Goal: Task Accomplishment & Management: Use online tool/utility

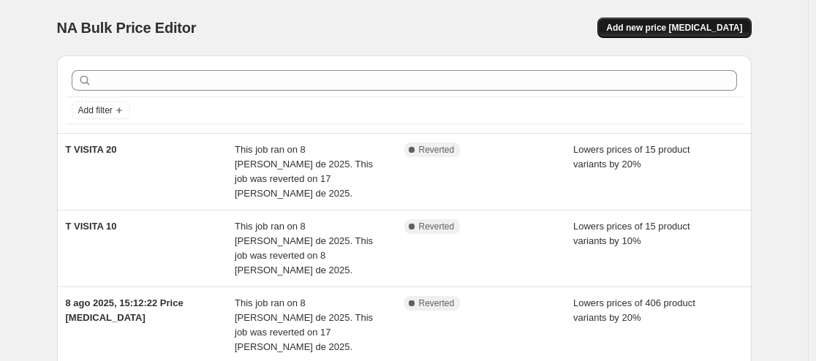
click at [695, 27] on span "Add new price [MEDICAL_DATA]" at bounding box center [674, 28] width 136 height 12
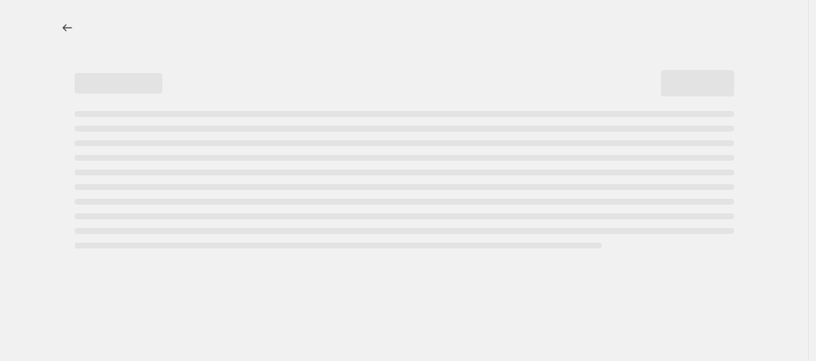
select select "percentage"
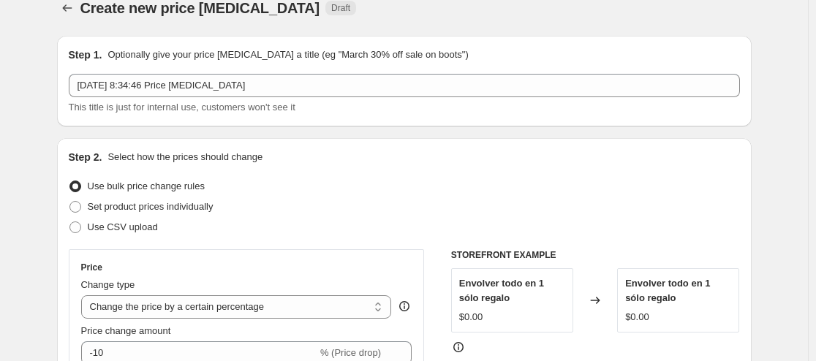
scroll to position [13, 0]
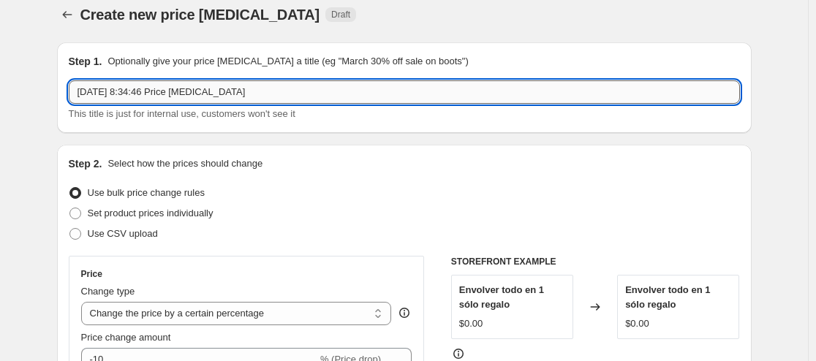
click at [289, 92] on input "[DATE] 8:34:46 Price [MEDICAL_DATA]" at bounding box center [404, 91] width 671 height 23
type input "1"
type input "18"
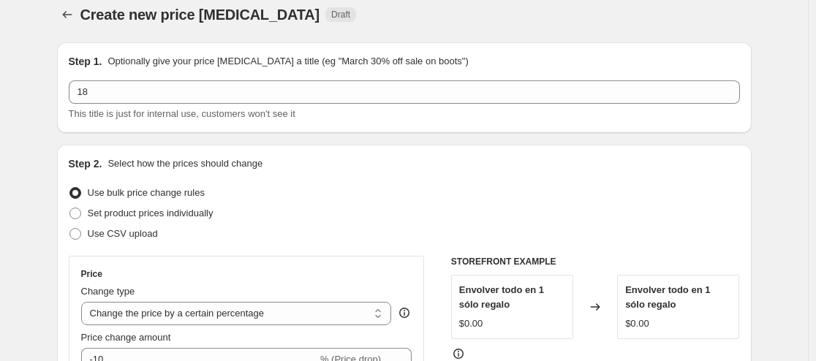
click at [332, 217] on div "Set product prices individually" at bounding box center [404, 213] width 671 height 20
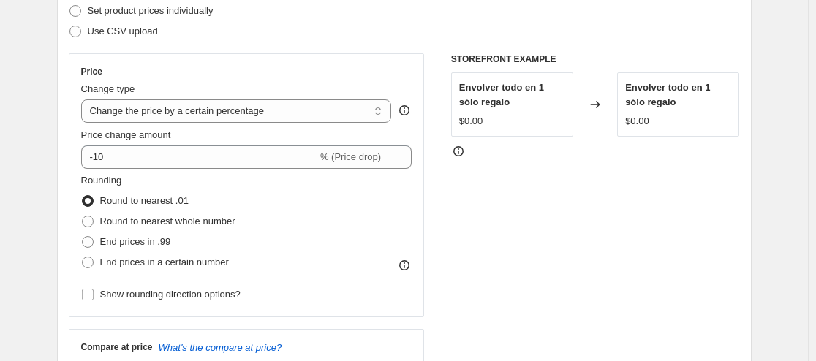
scroll to position [215, 0]
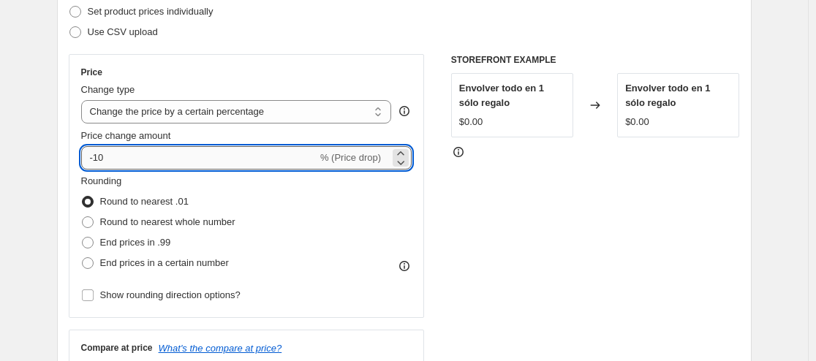
click at [142, 158] on input "-10" at bounding box center [199, 157] width 236 height 23
type input "-18"
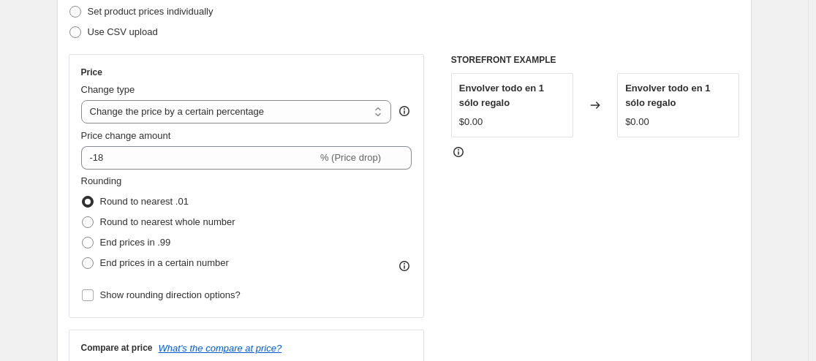
click at [482, 277] on div "STOREFRONT EXAMPLE Envolver todo en 1 sólo regalo $0.00 Changed to Envolver tod…" at bounding box center [595, 233] width 289 height 358
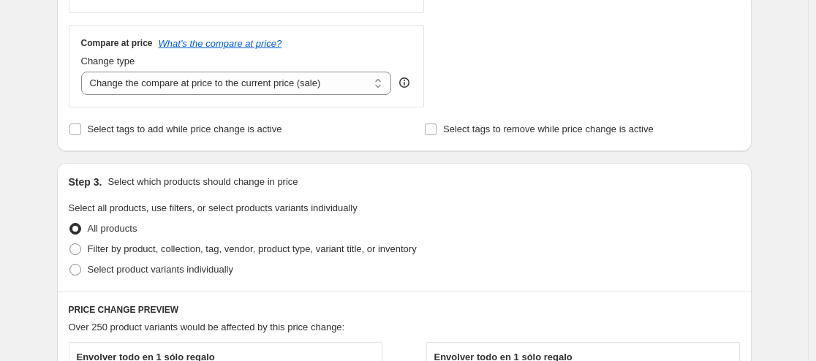
scroll to position [525, 0]
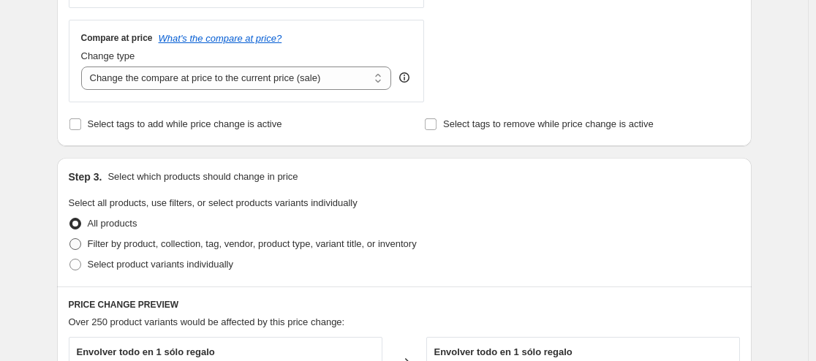
click at [299, 246] on span "Filter by product, collection, tag, vendor, product type, variant title, or inv…" at bounding box center [252, 243] width 329 height 11
click at [70, 239] on input "Filter by product, collection, tag, vendor, product type, variant title, or inv…" at bounding box center [69, 238] width 1 height 1
radio input "true"
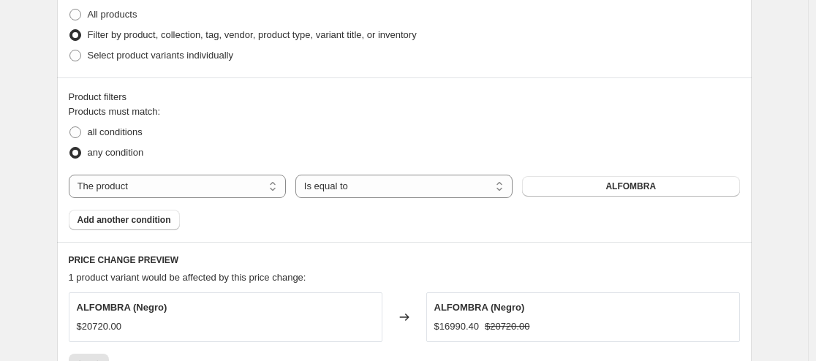
scroll to position [735, 0]
click at [221, 184] on select "The product The product's collection The product's tag The product's vendor The…" at bounding box center [177, 185] width 217 height 23
select select "collection"
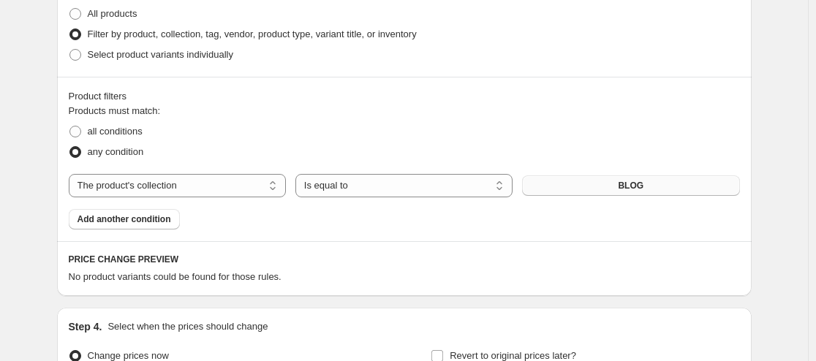
click at [601, 186] on button "BLOG" at bounding box center [630, 185] width 217 height 20
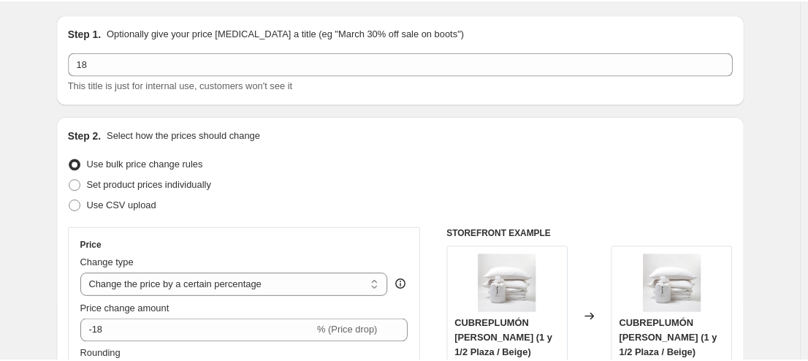
scroll to position [0, 0]
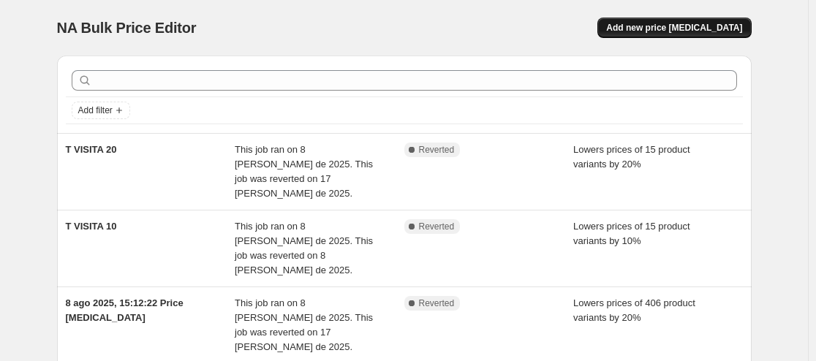
click at [688, 26] on span "Add new price change job" at bounding box center [674, 28] width 136 height 12
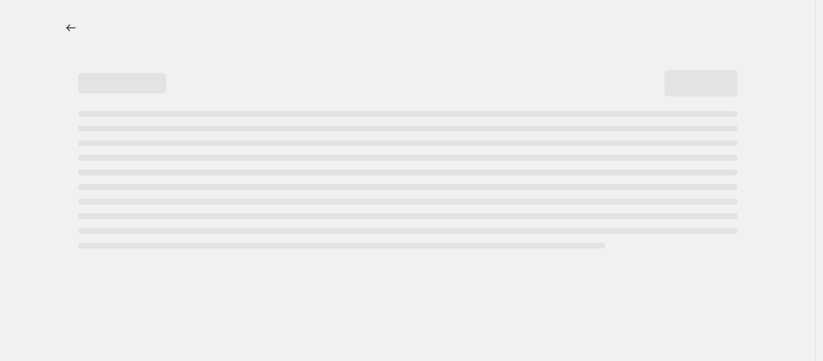
select select "percentage"
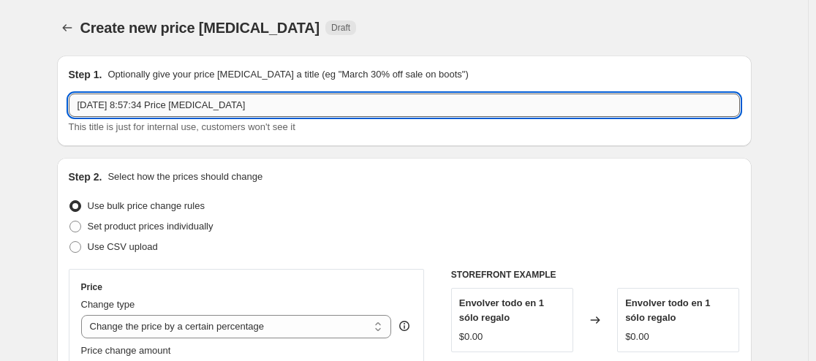
click at [274, 104] on input "15 sept 2025, 8:57:34 Price change job" at bounding box center [404, 105] width 671 height 23
drag, startPoint x: 274, startPoint y: 104, endPoint x: -22, endPoint y: 49, distance: 301.0
click at [0, 49] on html "Home Settings Plans Skip to content Create new price change job. This page is r…" at bounding box center [408, 180] width 816 height 361
type input "18 ESTE 18"
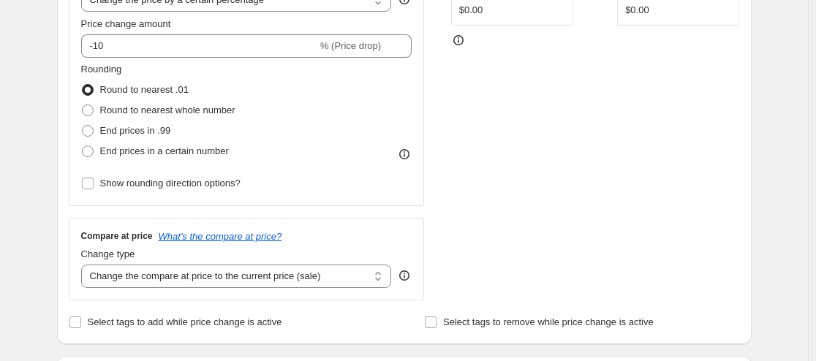
scroll to position [327, 0]
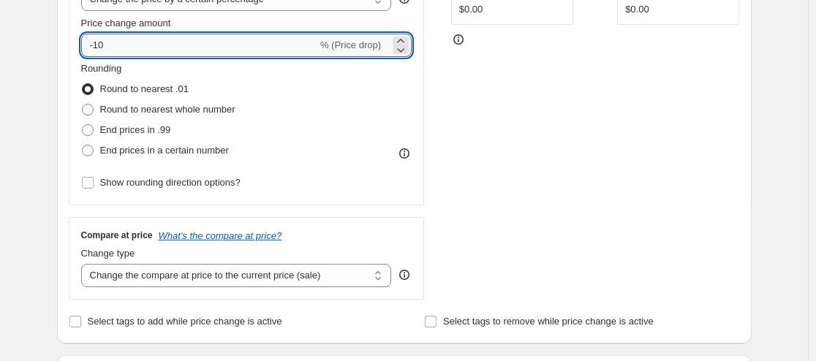
click at [125, 43] on input "-10" at bounding box center [199, 45] width 236 height 23
type input "-18"
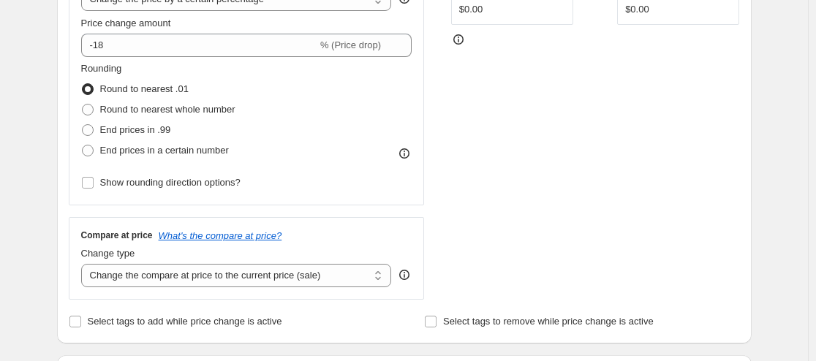
click at [637, 194] on div "STOREFRONT EXAMPLE Envolver todo en 1 sólo regalo $0.00 Changed to Envolver tod…" at bounding box center [595, 121] width 289 height 358
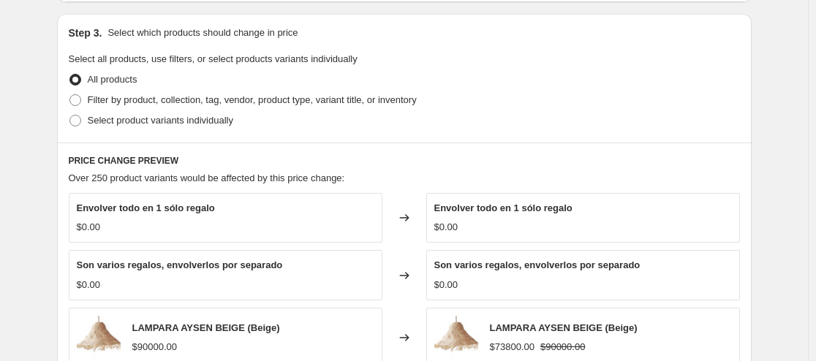
scroll to position [669, 0]
click at [80, 104] on span at bounding box center [75, 100] width 12 height 12
click at [70, 94] on input "Filter by product, collection, tag, vendor, product type, variant title, or inv…" at bounding box center [69, 94] width 1 height 1
radio input "true"
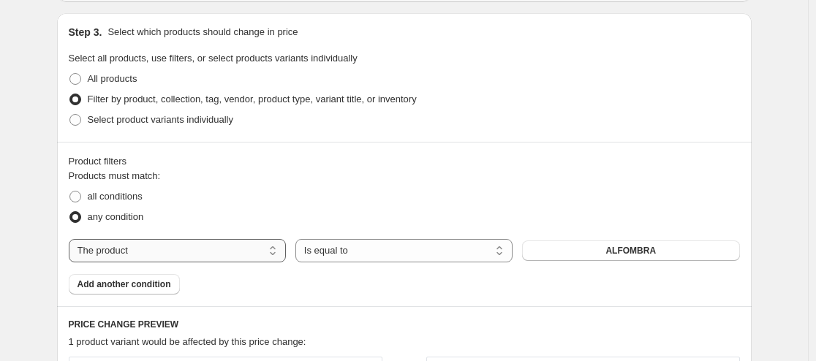
click at [206, 257] on select "The product The product's collection The product's tag The product's vendor The…" at bounding box center [177, 250] width 217 height 23
select select "collection"
click at [582, 253] on button "BLOG" at bounding box center [630, 250] width 217 height 20
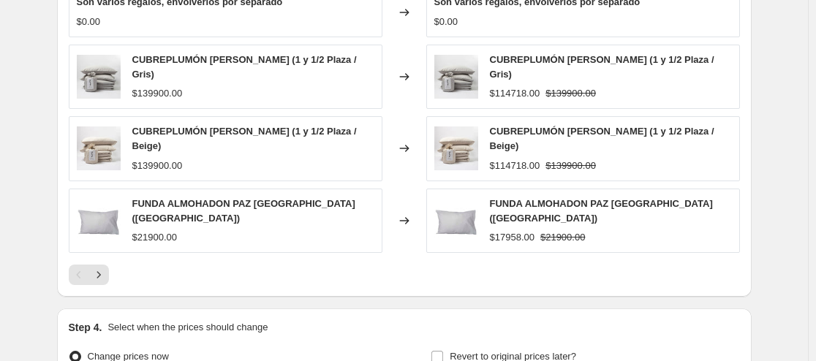
scroll to position [1118, 0]
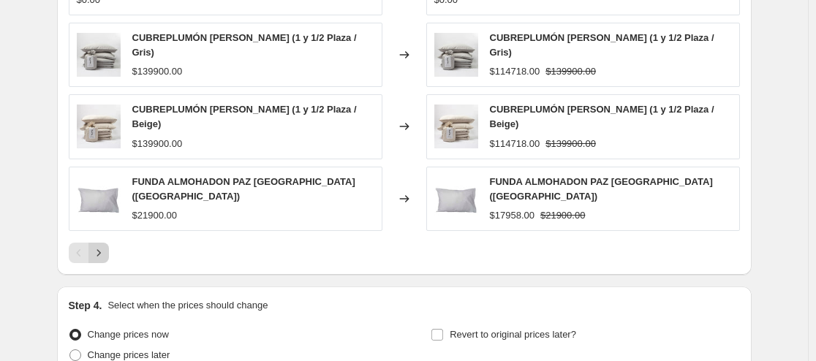
click at [97, 246] on icon "Next" at bounding box center [98, 253] width 15 height 15
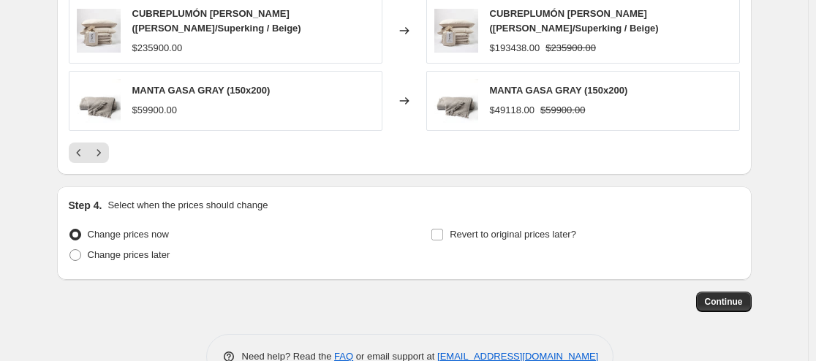
scroll to position [1260, 0]
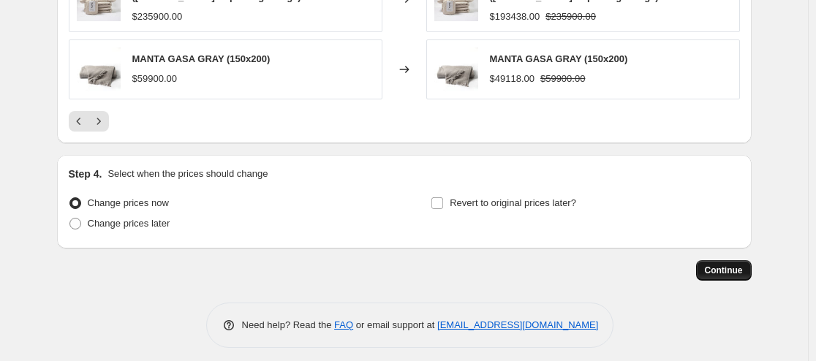
click at [729, 265] on span "Continue" at bounding box center [724, 271] width 38 height 12
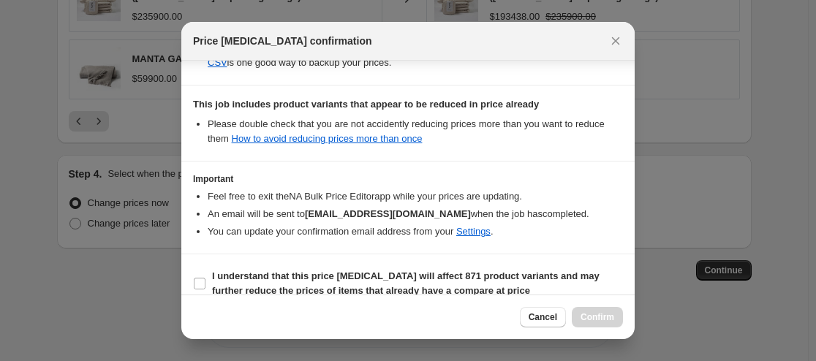
scroll to position [335, 0]
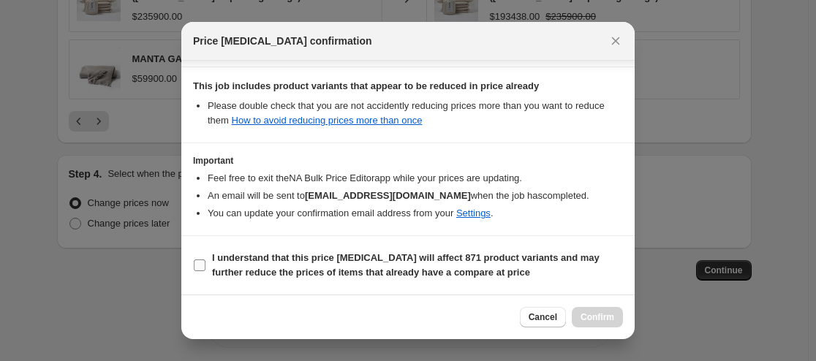
click at [200, 266] on input "I understand that this price change job will affect 871 product variants and ma…" at bounding box center [200, 265] width 12 height 12
checkbox input "true"
click at [594, 310] on button "Confirm" at bounding box center [597, 317] width 51 height 20
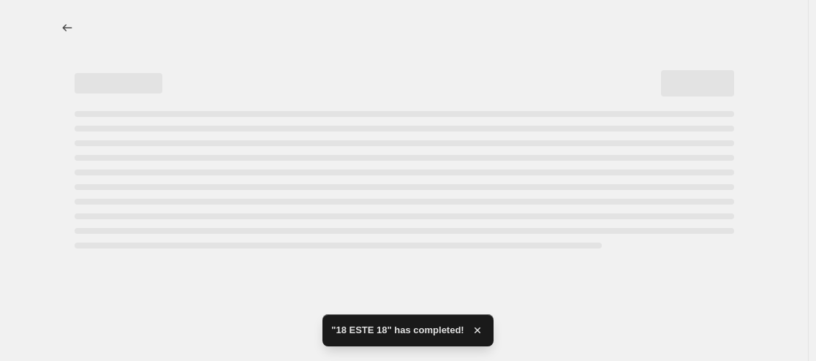
select select "percentage"
select select "collection"
